Goal: Information Seeking & Learning: Learn about a topic

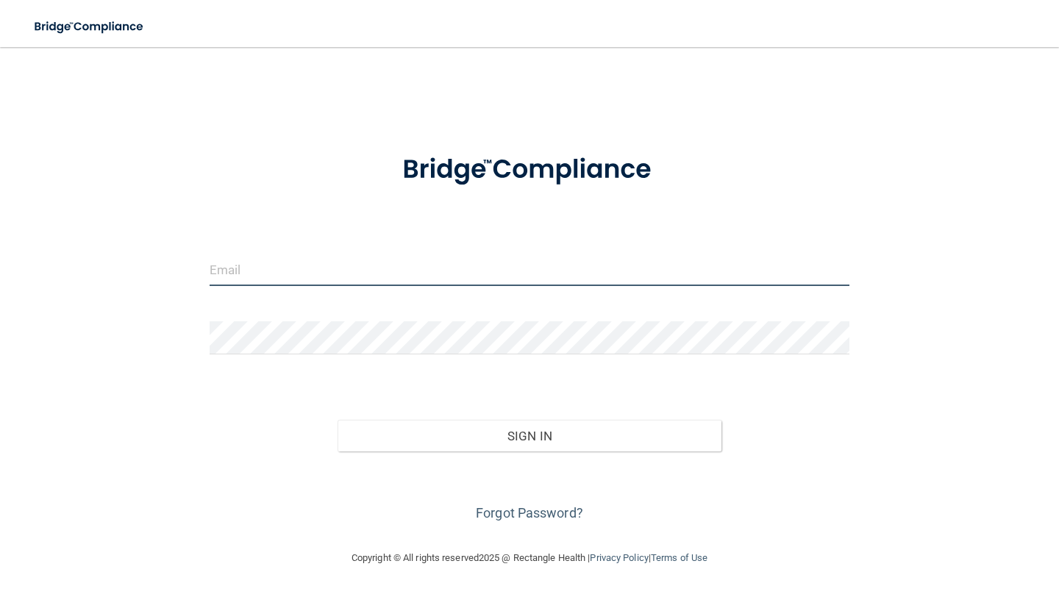
click at [240, 280] on input "email" at bounding box center [530, 269] width 640 height 33
type input "[EMAIL_ADDRESS][DOMAIN_NAME]"
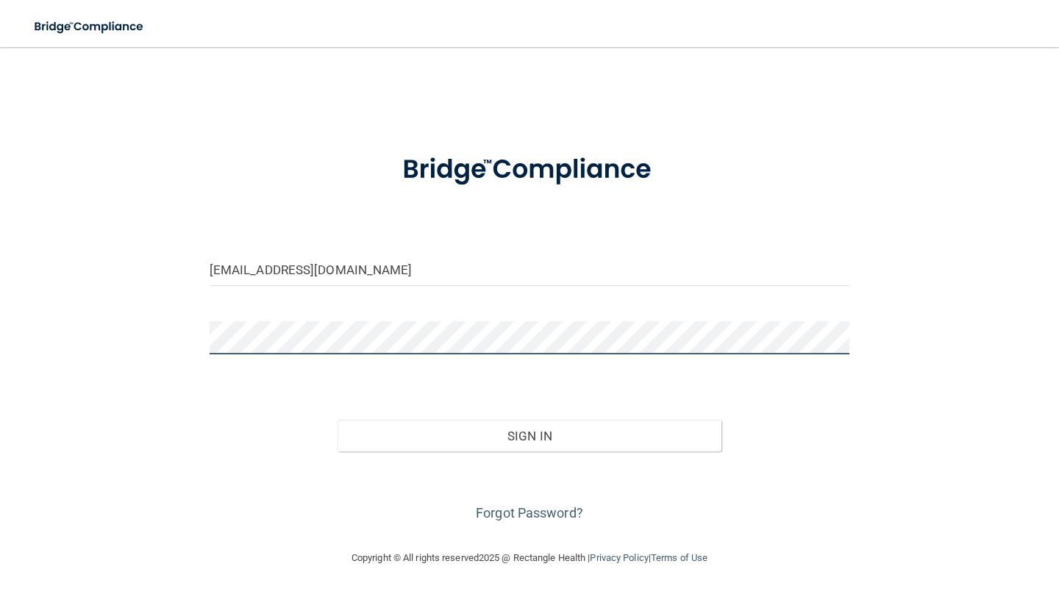
click at [338, 420] on button "Sign In" at bounding box center [530, 436] width 384 height 32
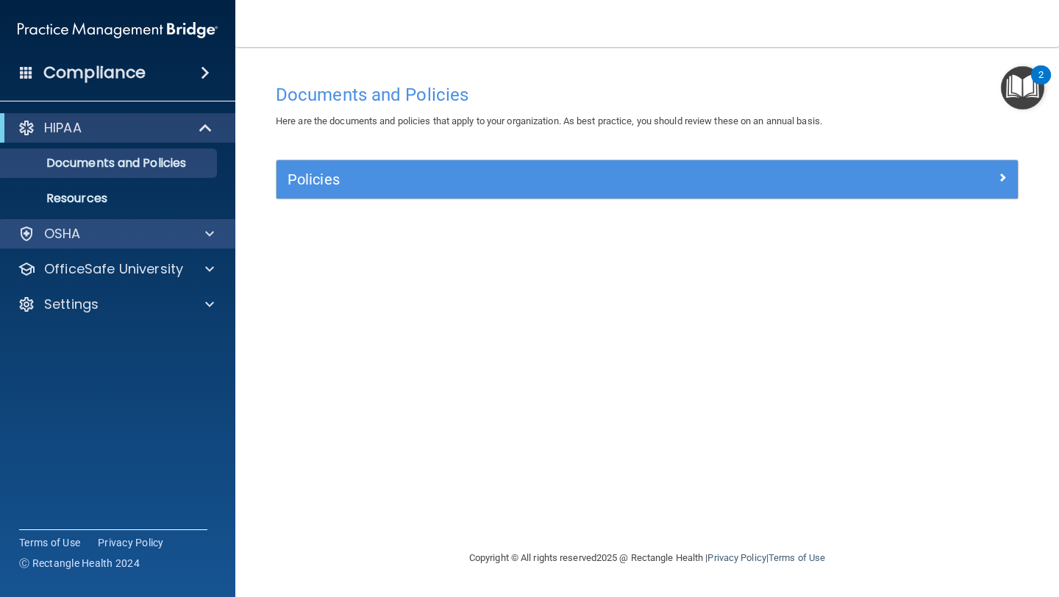
click at [160, 243] on div "OSHA" at bounding box center [118, 233] width 236 height 29
click at [210, 235] on span at bounding box center [209, 234] width 9 height 18
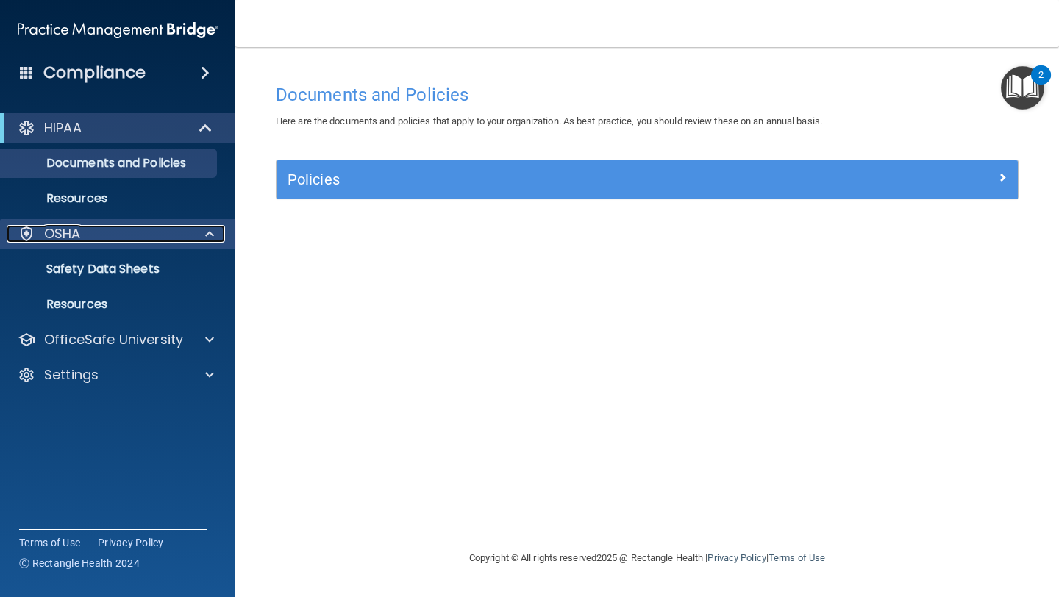
click at [210, 235] on span at bounding box center [209, 234] width 9 height 18
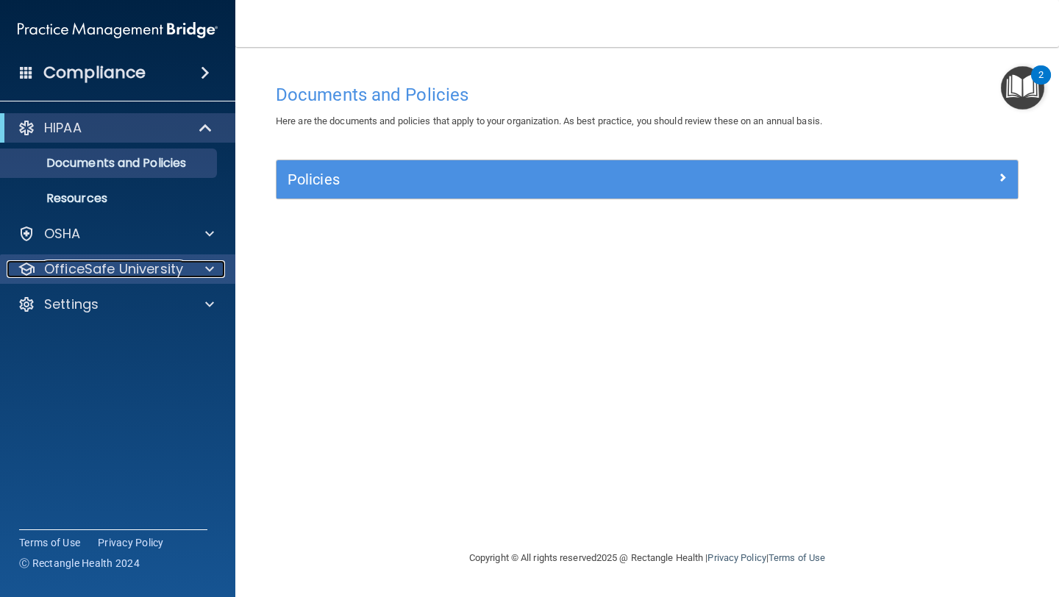
click at [213, 271] on span at bounding box center [209, 269] width 9 height 18
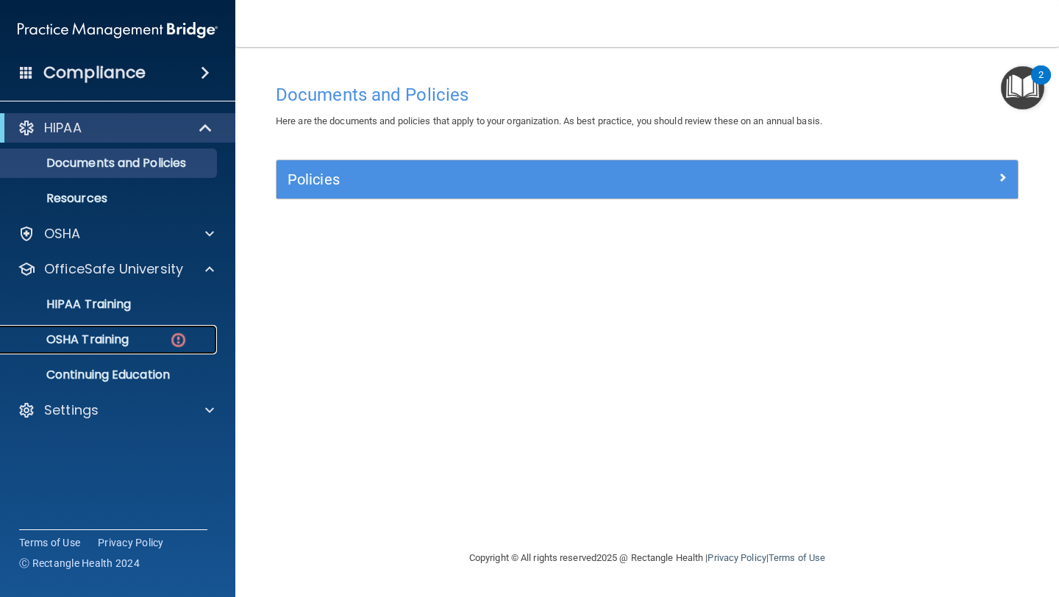
click at [104, 338] on p "OSHA Training" at bounding box center [69, 339] width 119 height 15
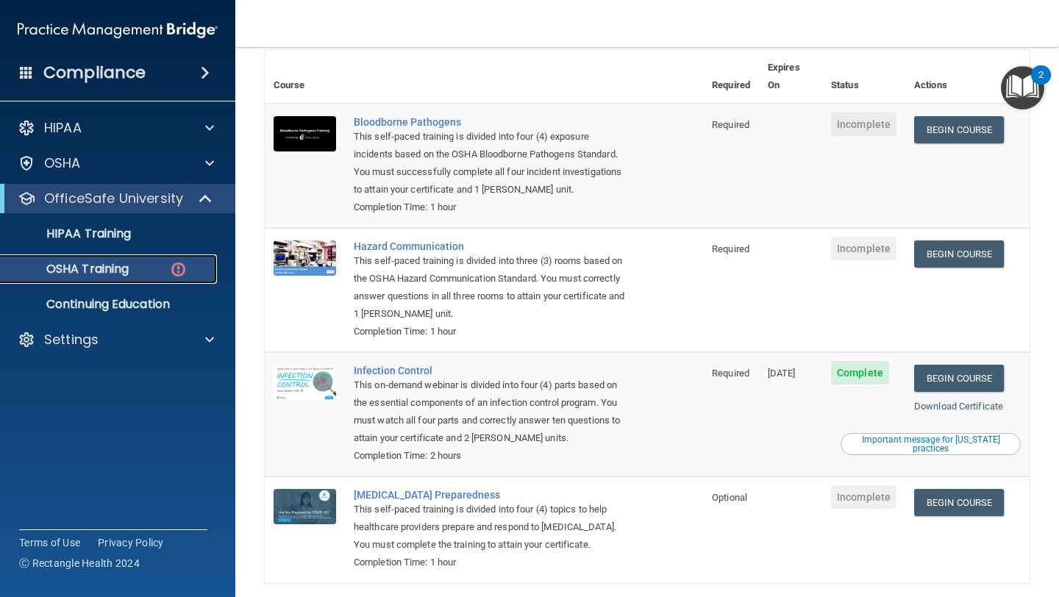
scroll to position [118, 0]
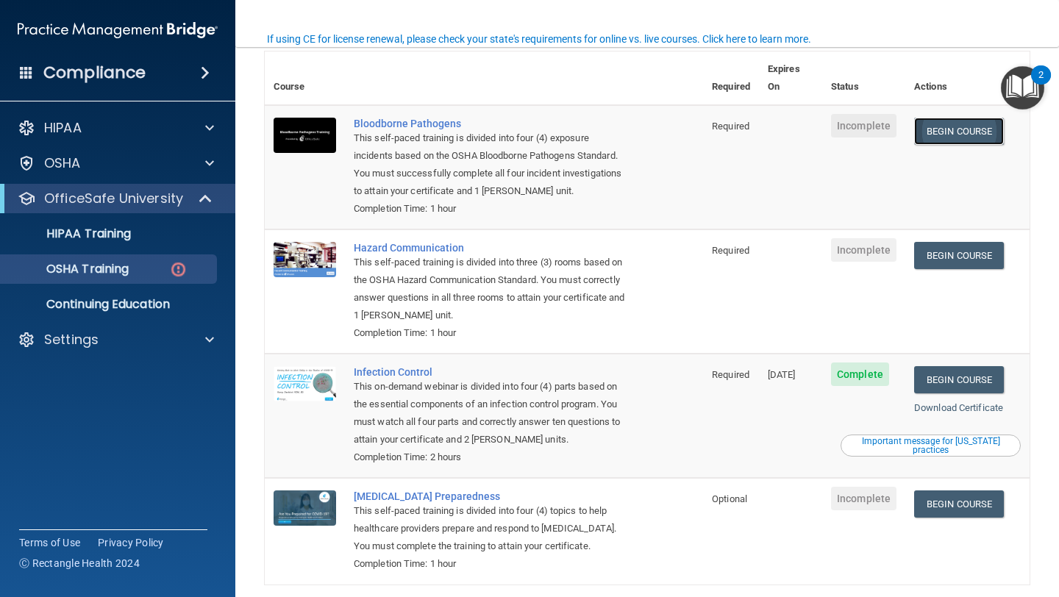
click at [943, 118] on link "Begin Course" at bounding box center [959, 131] width 90 height 27
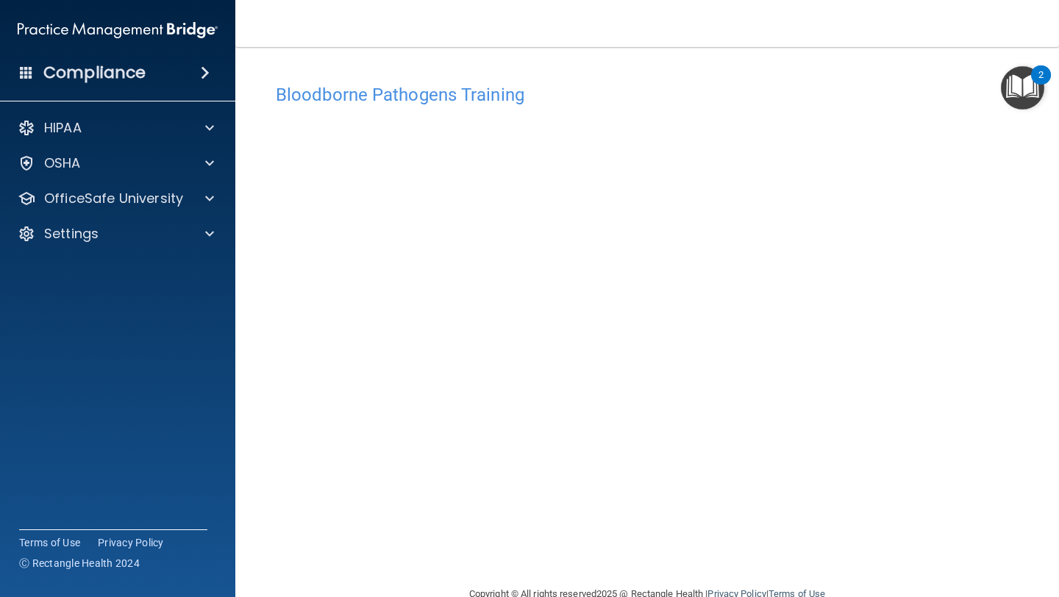
scroll to position [8, 0]
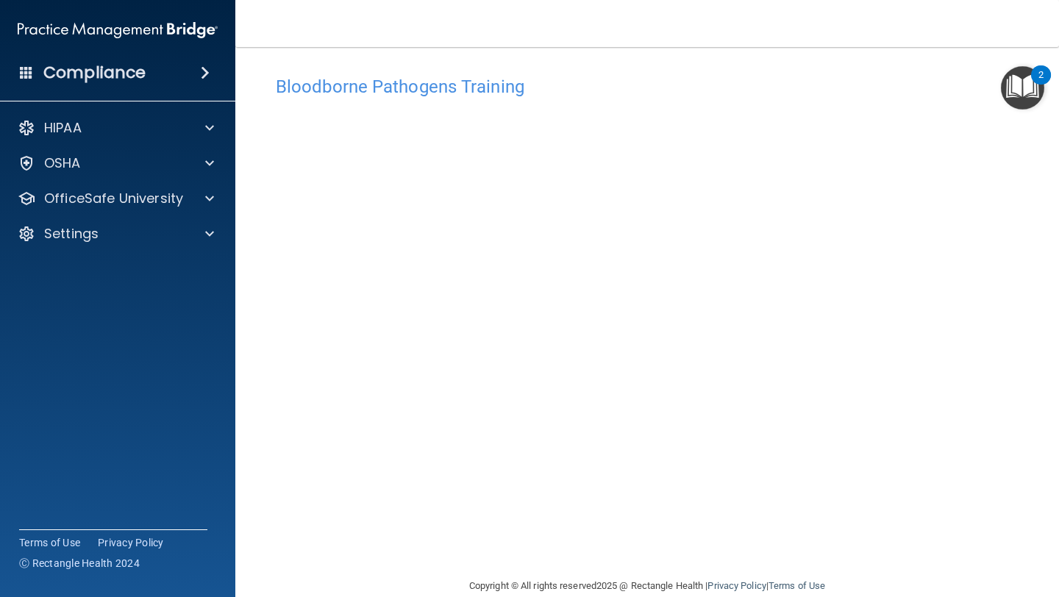
click at [395, 564] on div "Copyright © All rights reserved 2025 @ Rectangle Health | Privacy Policy | Term…" at bounding box center [647, 586] width 537 height 47
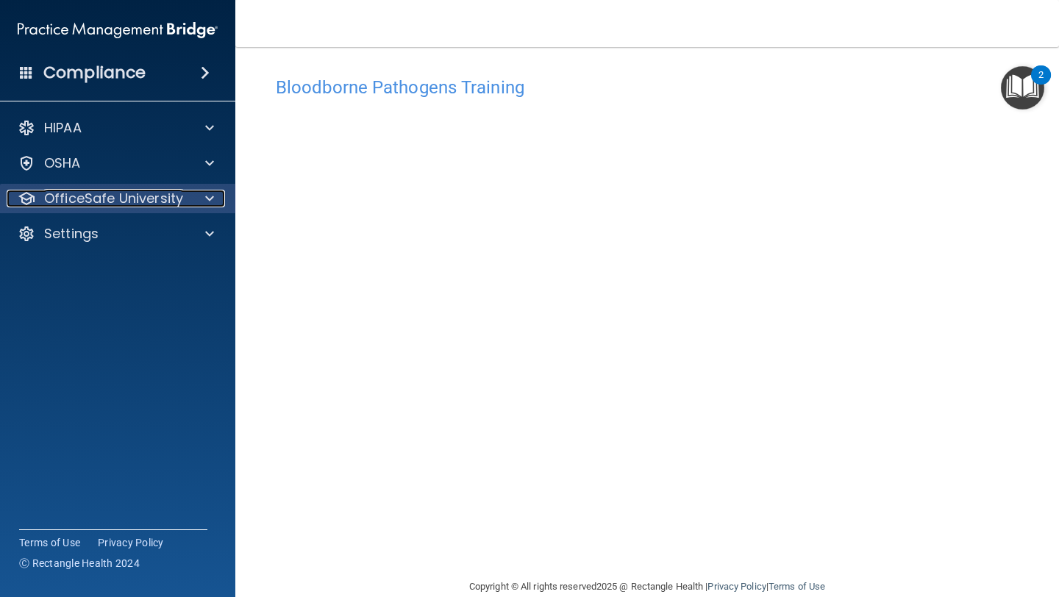
click at [164, 190] on p "OfficeSafe University" at bounding box center [113, 199] width 139 height 18
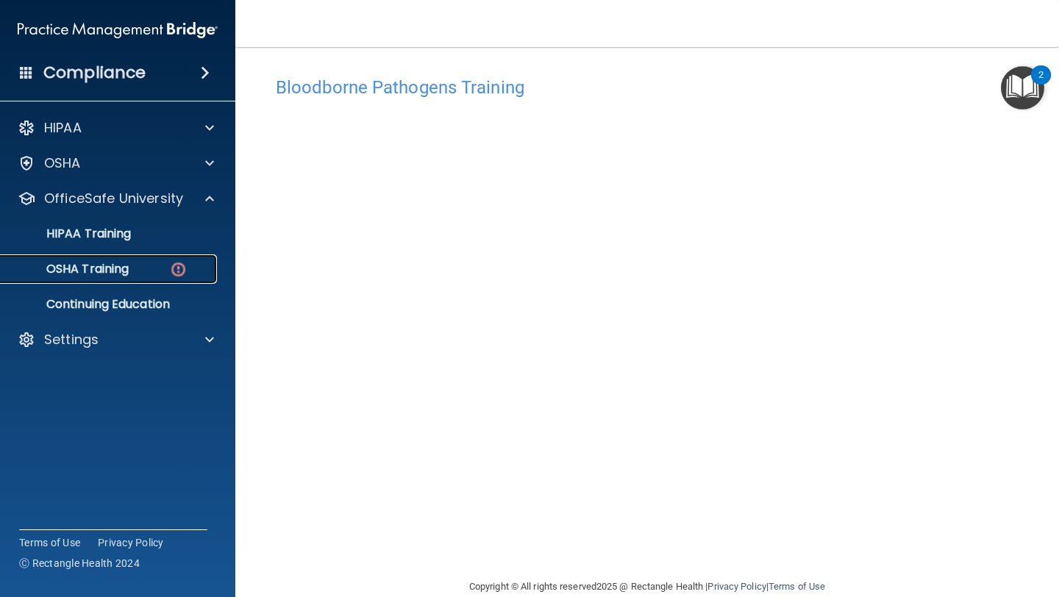
click at [124, 256] on link "OSHA Training" at bounding box center [101, 268] width 232 height 29
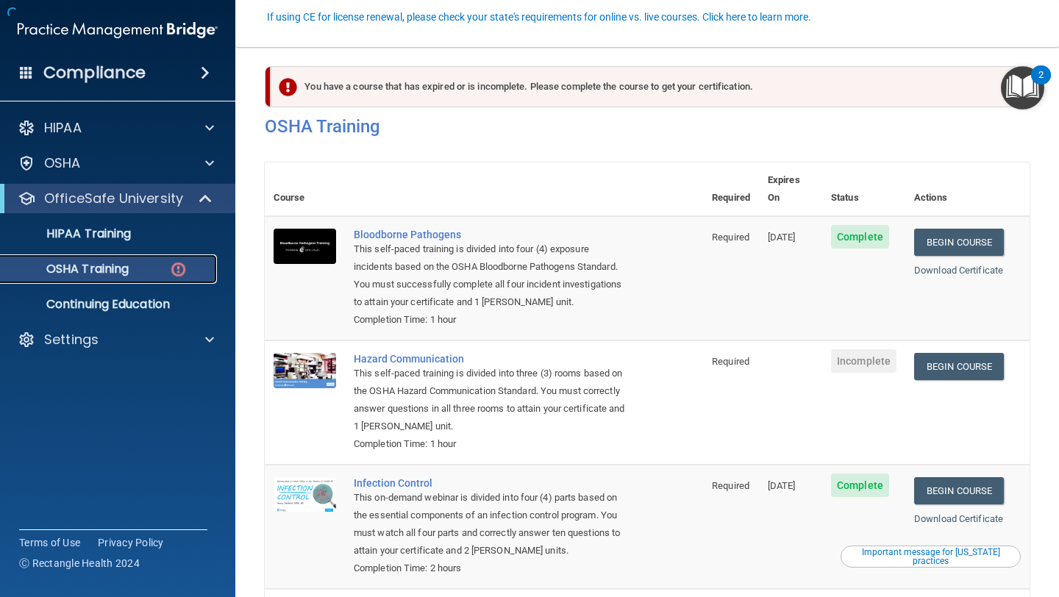
scroll to position [140, 0]
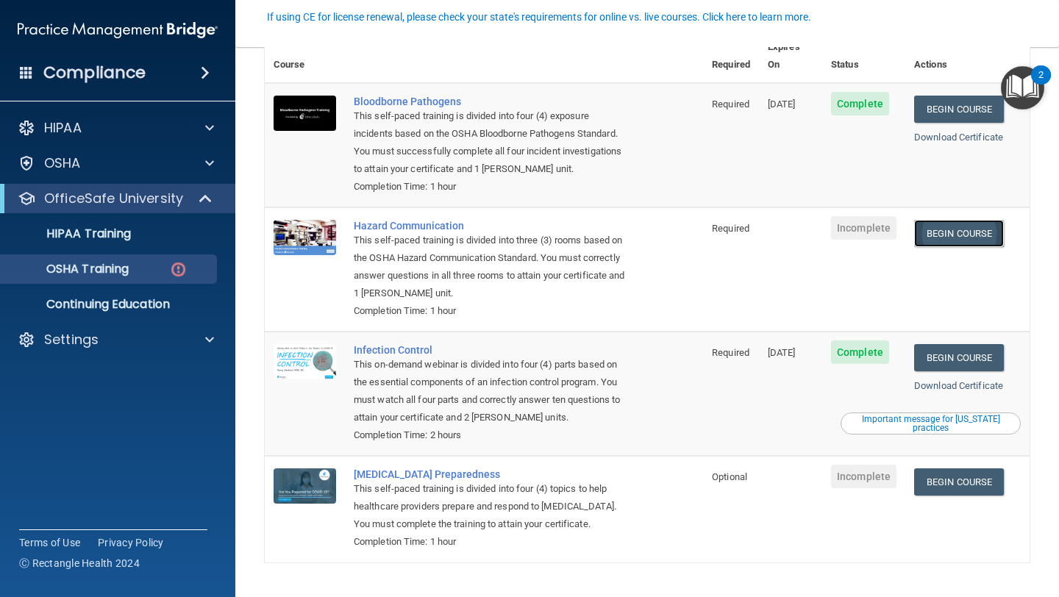
click at [932, 220] on link "Begin Course" at bounding box center [959, 233] width 90 height 27
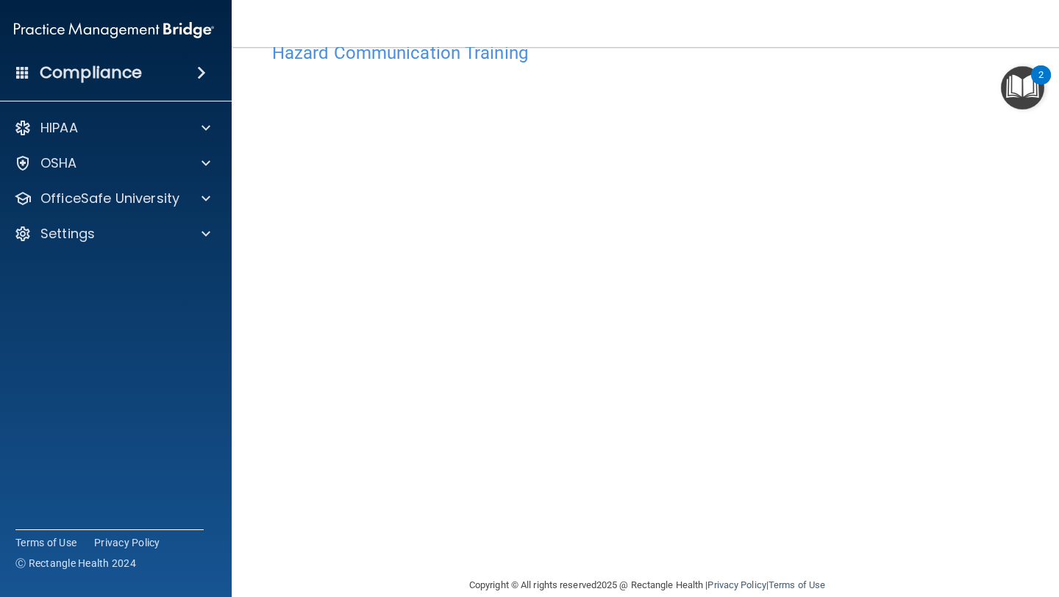
scroll to position [53, 0]
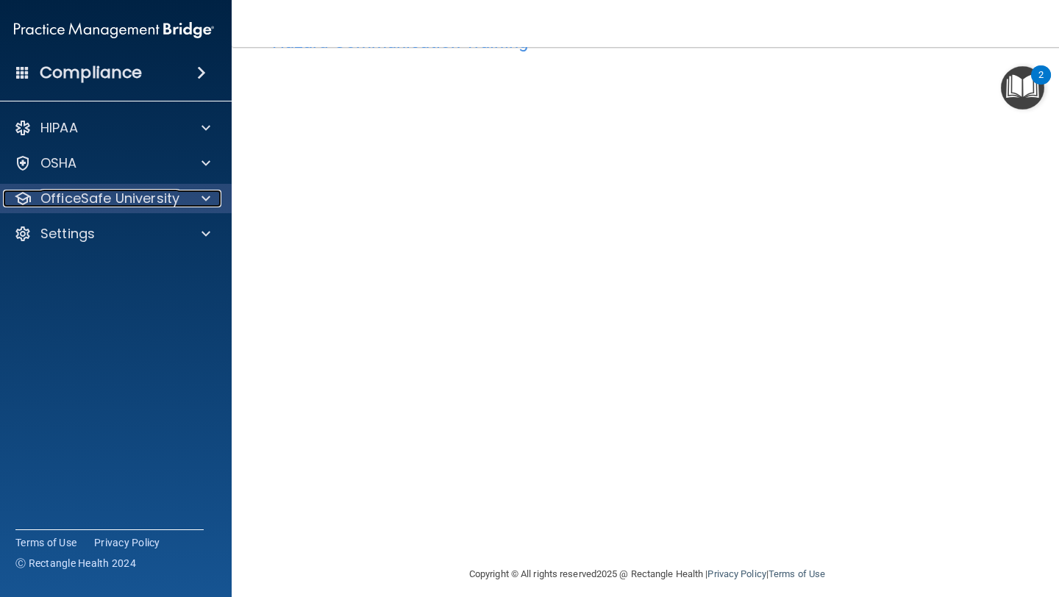
click at [183, 192] on div "OfficeSafe University" at bounding box center [94, 199] width 182 height 18
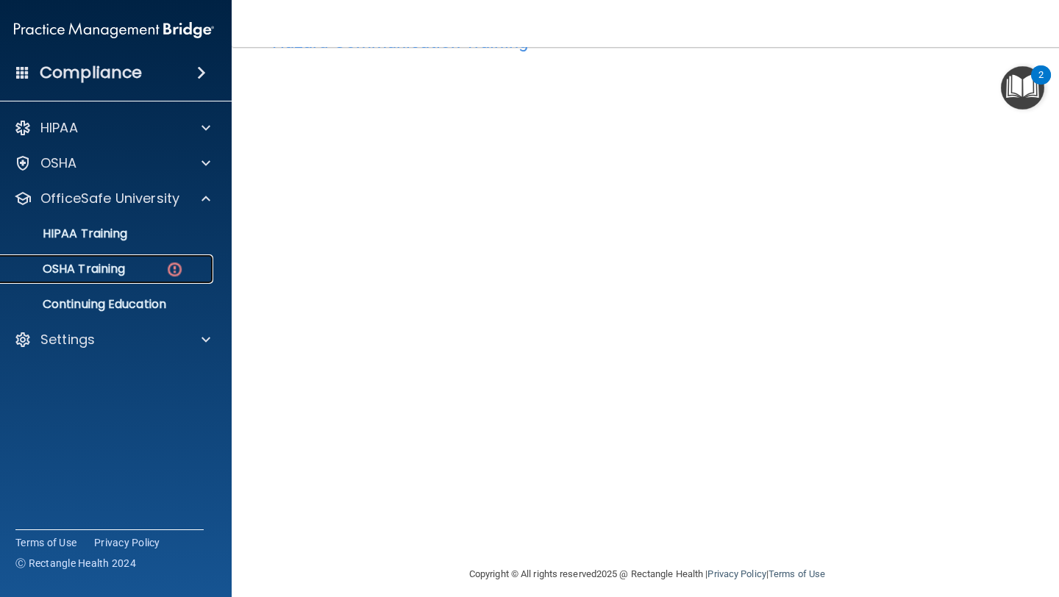
click at [109, 268] on p "OSHA Training" at bounding box center [65, 269] width 119 height 15
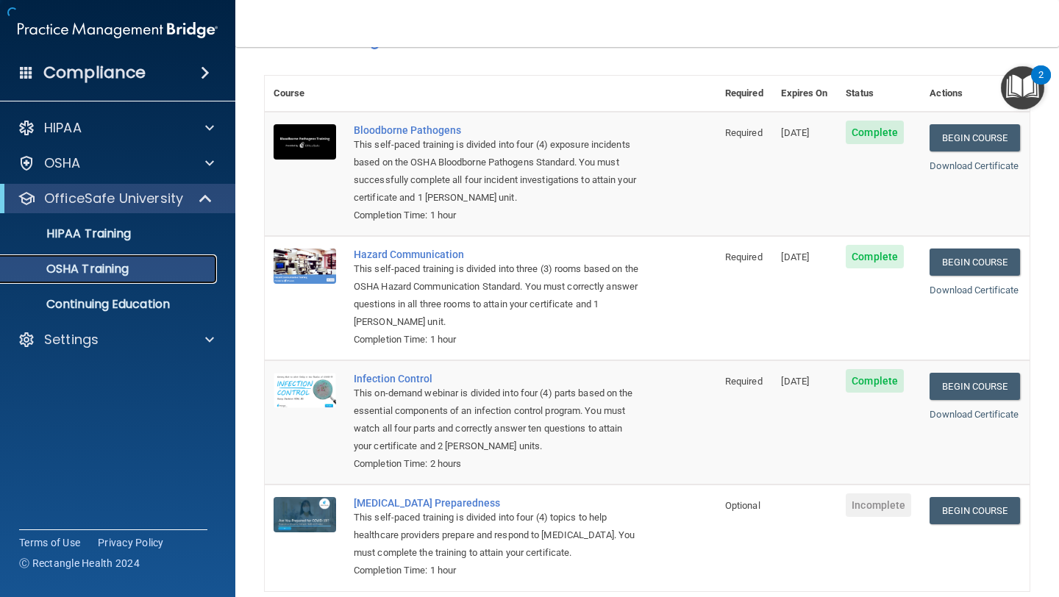
scroll to position [112, 0]
